Goal: Information Seeking & Learning: Learn about a topic

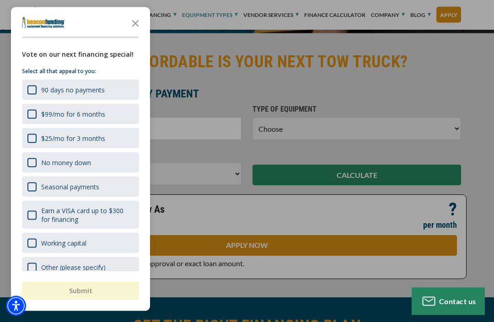
scroll to position [292, 0]
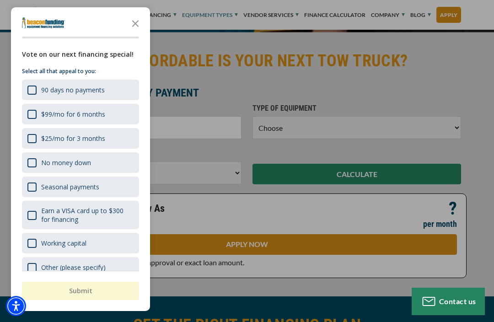
click at [134, 32] on icon "Close the survey" at bounding box center [135, 23] width 18 height 18
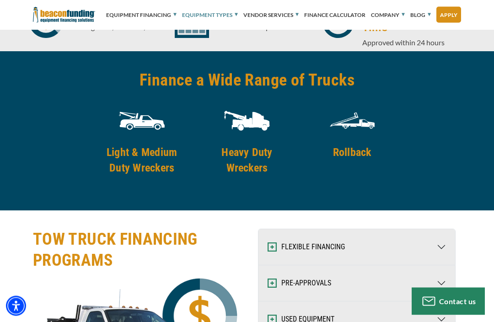
scroll to position [1493, 0]
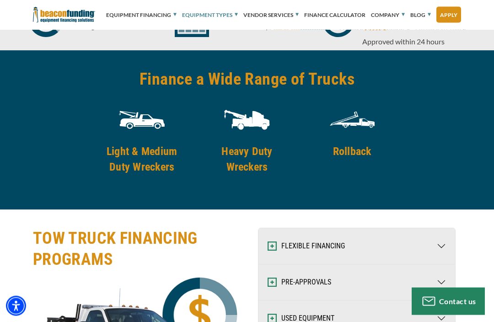
click at [346, 140] on img at bounding box center [353, 120] width 46 height 46
click at [357, 127] on img at bounding box center [353, 120] width 46 height 46
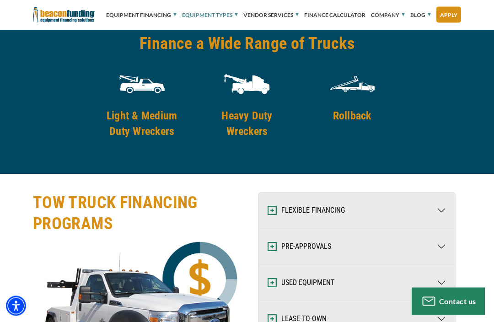
scroll to position [1531, 0]
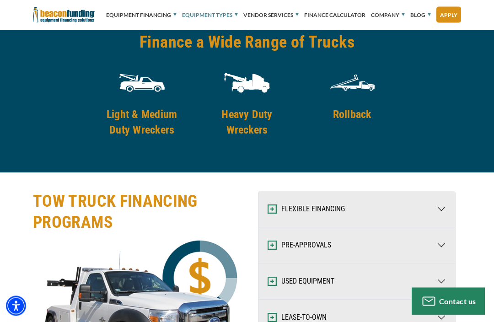
click at [355, 110] on h4 "Rollback" at bounding box center [352, 115] width 93 height 16
click at [352, 117] on h4 "Rollback" at bounding box center [352, 115] width 93 height 16
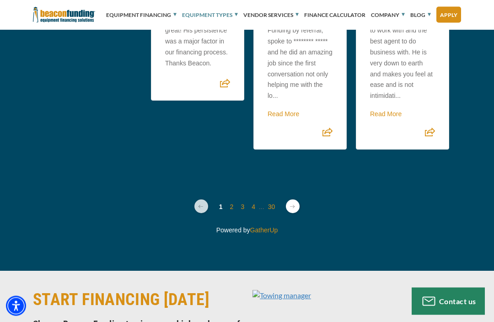
scroll to position [3797, 0]
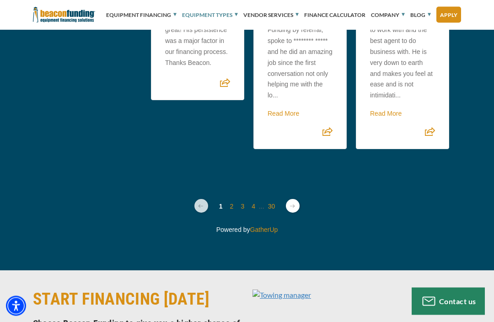
click at [290, 200] on link "Next page" at bounding box center [293, 207] width 14 height 14
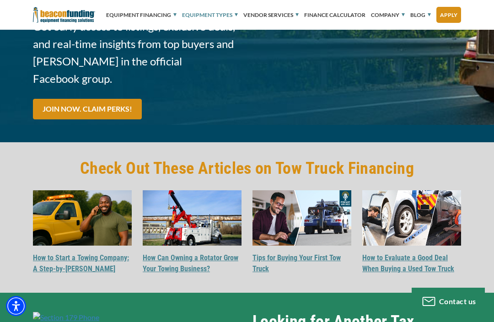
scroll to position [2959, 0]
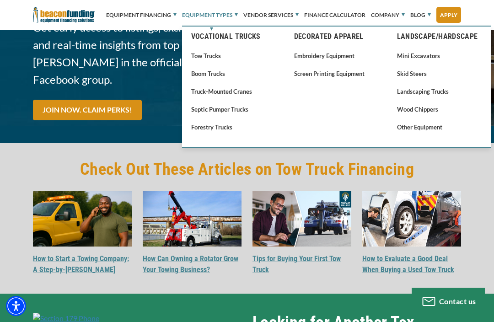
click at [209, 54] on link "Tow Trucks" at bounding box center [233, 55] width 85 height 11
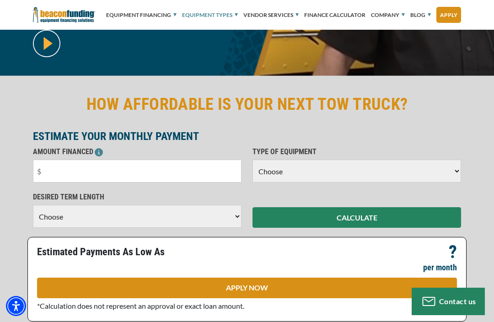
scroll to position [249, 0]
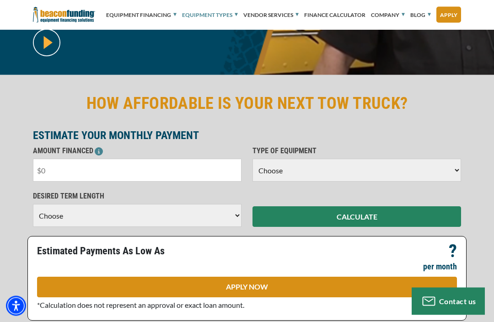
click at [60, 169] on input "text" at bounding box center [137, 170] width 209 height 23
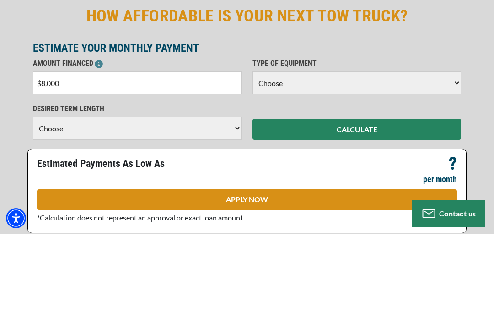
type input "$80,000"
click at [453, 159] on select "Choose Backhoe Boom/Bucket Truck Chipper Commercial Mower Crane DTG/DTF Printin…" at bounding box center [357, 170] width 209 height 23
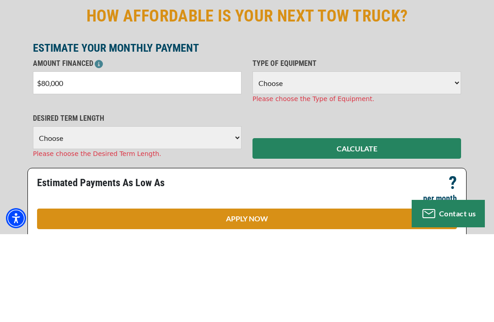
scroll to position [338, 0]
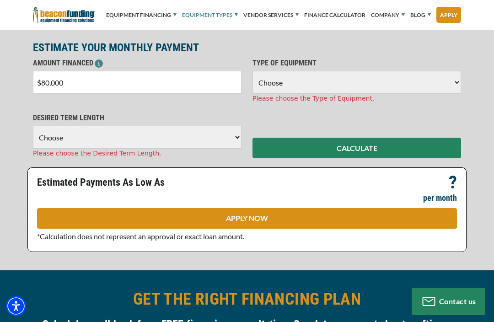
select select "5"
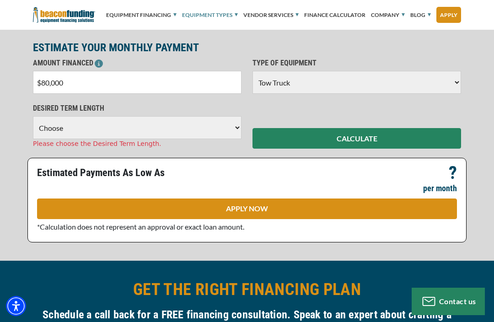
click at [237, 131] on select "Choose 36 Months 48 Months 60 Months" at bounding box center [137, 127] width 209 height 23
select select "48"
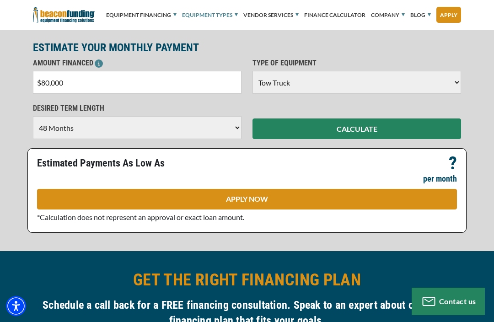
click at [361, 127] on button "CALCULATE" at bounding box center [357, 129] width 209 height 21
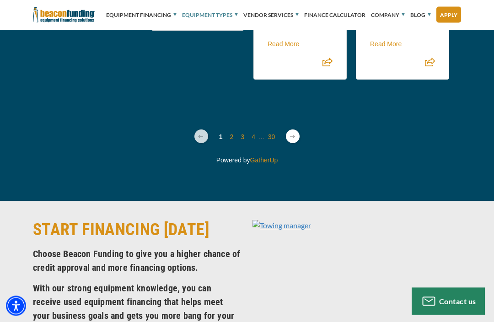
scroll to position [3807, 0]
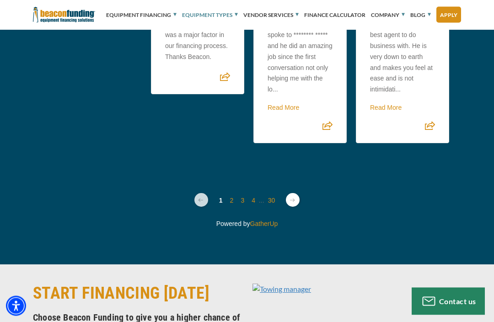
click at [292, 194] on link "Next page" at bounding box center [293, 201] width 14 height 14
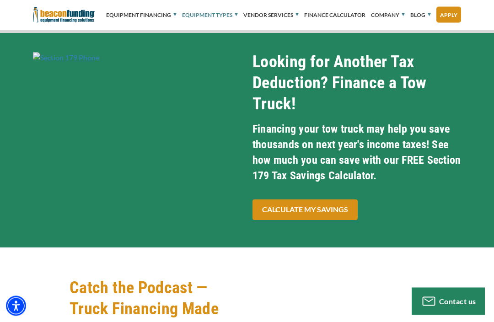
scroll to position [3207, 0]
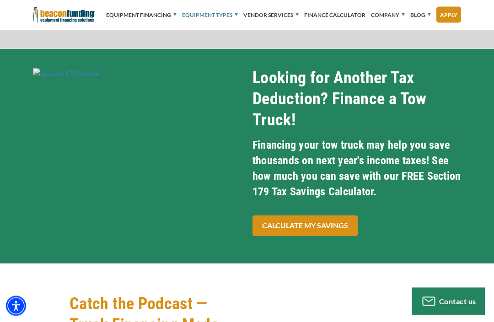
click at [440, 211] on div "Looking for Another Tax Deduction? Finance a Tow Truck! Financing your tow truc…" at bounding box center [357, 157] width 220 height 178
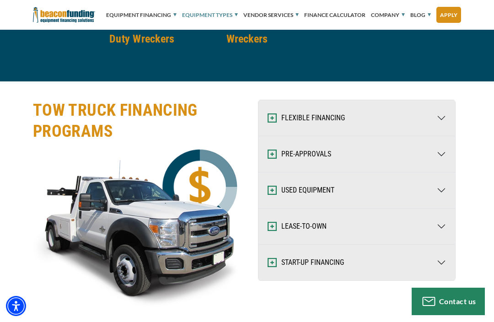
scroll to position [1625, 0]
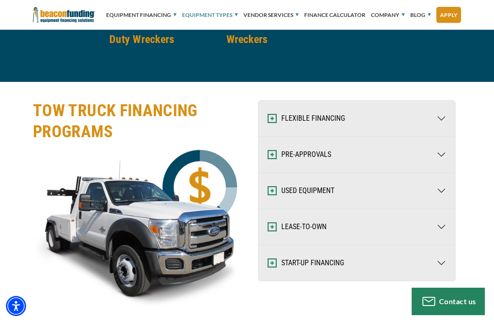
click at [324, 191] on button "USED EQUIPMENT" at bounding box center [357, 191] width 197 height 36
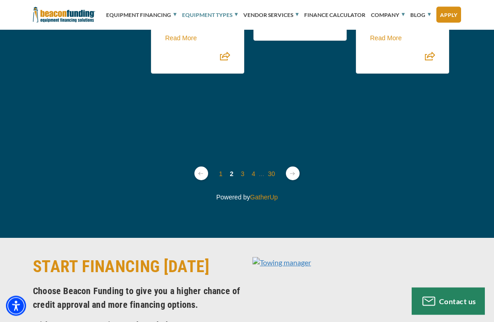
scroll to position [3970, 0]
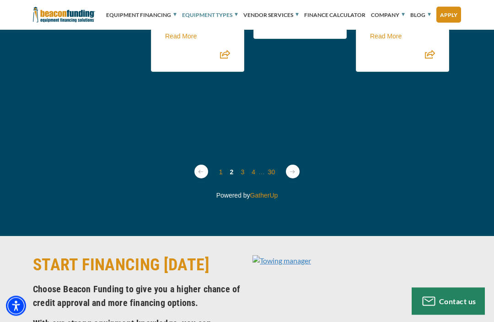
click at [294, 165] on link "Next page" at bounding box center [293, 172] width 14 height 14
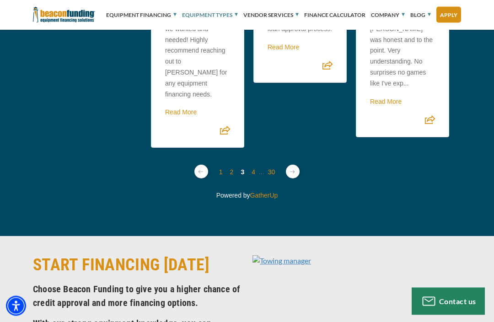
scroll to position [3970, 0]
click at [297, 165] on link "Next page" at bounding box center [293, 172] width 14 height 14
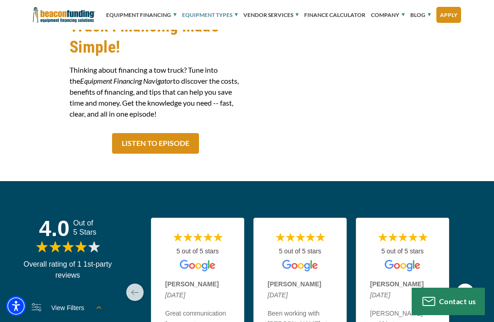
scroll to position [3641, 0]
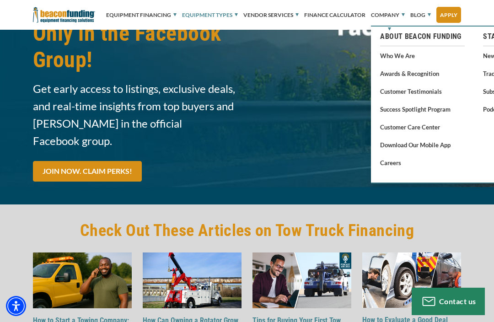
scroll to position [3035, 0]
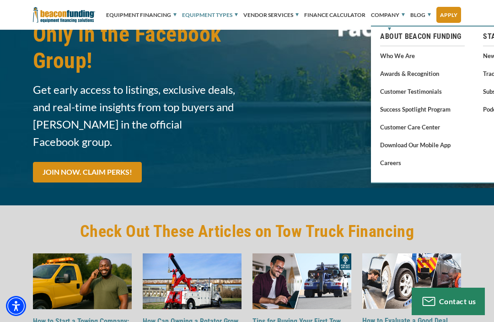
click at [477, 22] on div "Equipment Financing Financing Programs Empty heading Flexible Financing Lease-T…" at bounding box center [247, 15] width 494 height 30
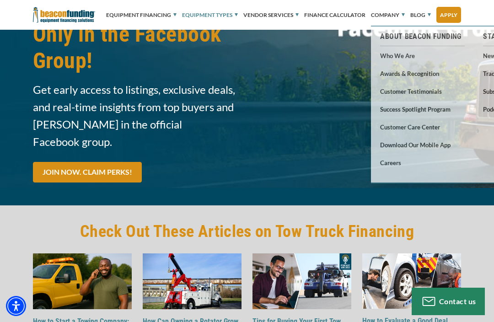
click at [477, 15] on div "Equipment Financing Financing Programs Empty heading Flexible Financing Lease-T…" at bounding box center [247, 15] width 494 height 30
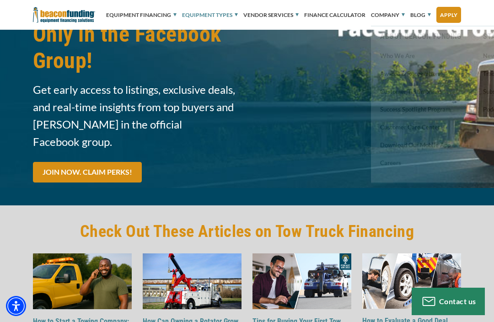
click at [482, 17] on div "Equipment Financing Financing Programs Empty heading Flexible Financing Lease-T…" at bounding box center [247, 15] width 494 height 30
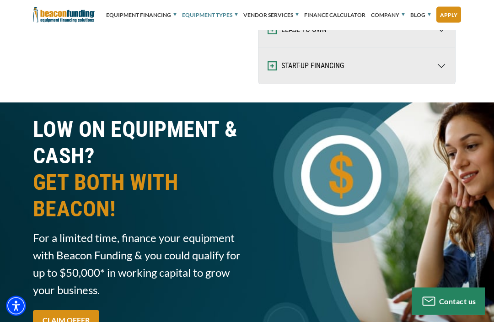
scroll to position [1995, 0]
